Goal: Task Accomplishment & Management: Manage account settings

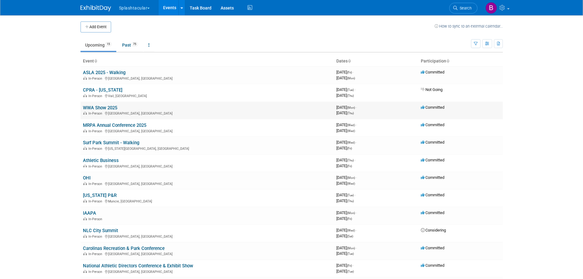
click at [99, 107] on link "WWA Show 2025" at bounding box center [100, 108] width 34 height 6
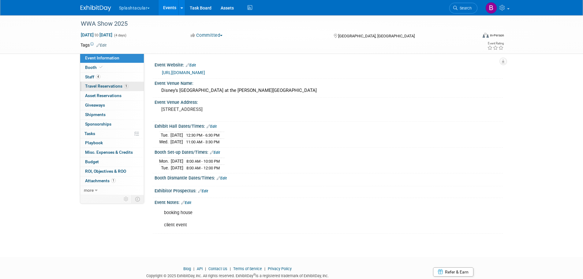
click at [108, 85] on span "Travel Reservations 1" at bounding box center [106, 86] width 43 height 5
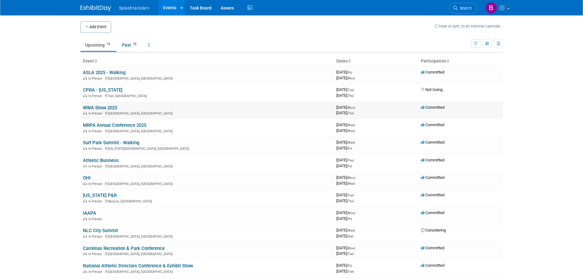
click at [95, 110] on link "WWA Show 2025" at bounding box center [100, 108] width 34 height 6
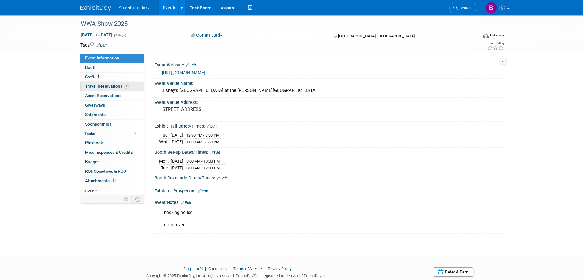
click at [100, 88] on span "Travel Reservations 1" at bounding box center [106, 86] width 43 height 5
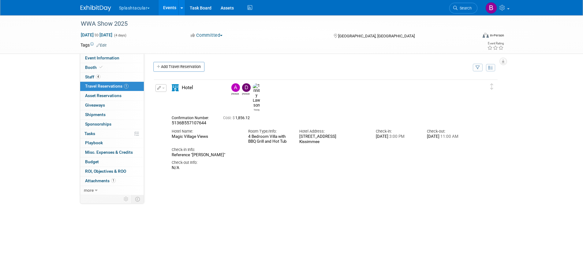
drag, startPoint x: 234, startPoint y: 203, endPoint x: 204, endPoint y: 146, distance: 64.8
click at [234, 203] on div "Delete Reservation Alex Drew Trinity 5136B557107644" at bounding box center [325, 171] width 345 height 184
click at [189, 120] on span "5136B557107644" at bounding box center [189, 122] width 35 height 5
click at [159, 88] on icon "button" at bounding box center [159, 88] width 4 height 4
click at [185, 99] on button "Edit Reservation" at bounding box center [182, 98] width 52 height 9
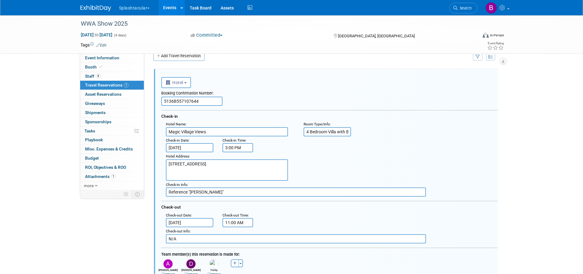
drag, startPoint x: 210, startPoint y: 101, endPoint x: 154, endPoint y: 101, distance: 55.7
click at [154, 101] on div "<i class="fas fa-plane" style="padding: 6px 4px 6px 1px;"></i> Flight <i class=…" at bounding box center [326, 248] width 344 height 359
click at [194, 102] on input "text" at bounding box center [191, 101] width 61 height 9
paste input "89829EE042676"
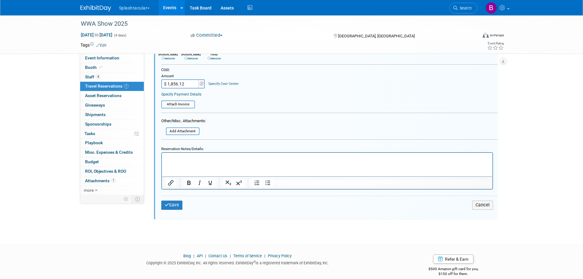
scroll to position [235, 0]
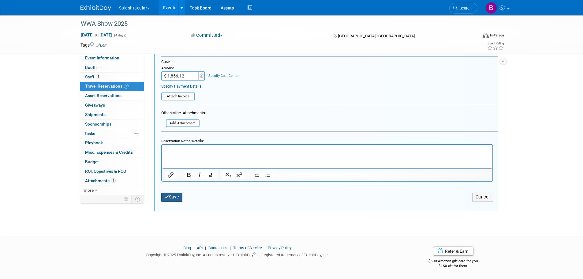
type input "89829EE042676"
click at [170, 199] on button "Save" at bounding box center [171, 197] width 21 height 9
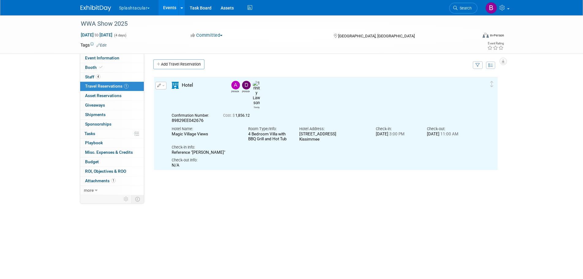
scroll to position [0, 0]
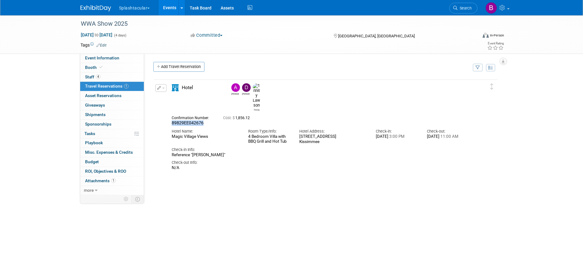
drag, startPoint x: 206, startPoint y: 108, endPoint x: 172, endPoint y: 107, distance: 34.0
click at [172, 120] on div "89829EE042676" at bounding box center [193, 123] width 42 height 6
copy span "89829EE042676"
